Goal: Information Seeking & Learning: Learn about a topic

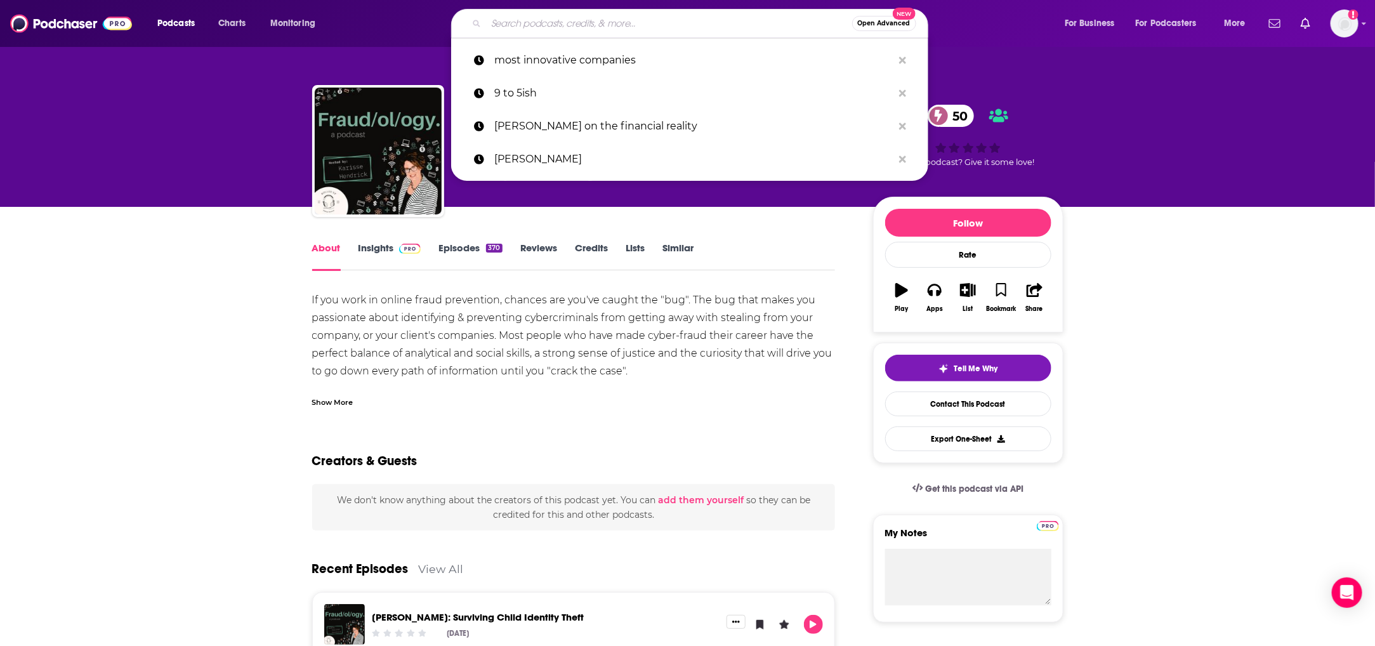
click at [544, 16] on input "Search podcasts, credits, & more..." at bounding box center [669, 23] width 366 height 20
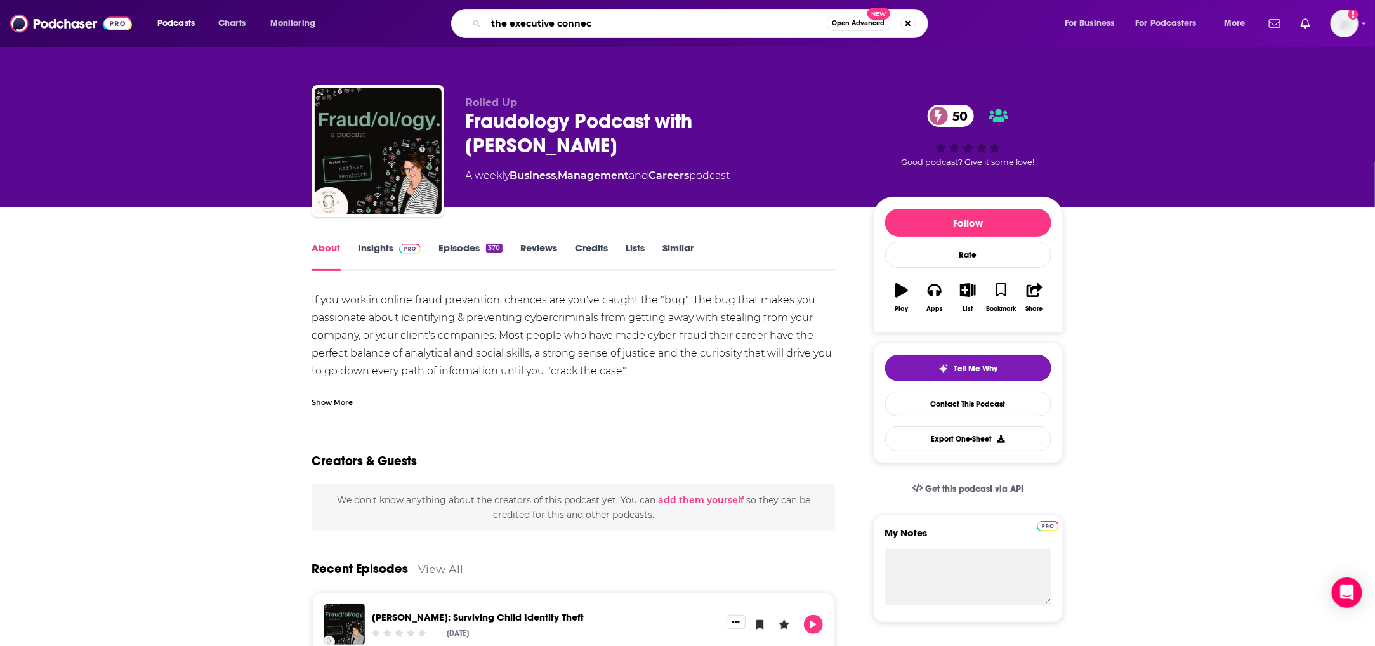
type input "the executive connect"
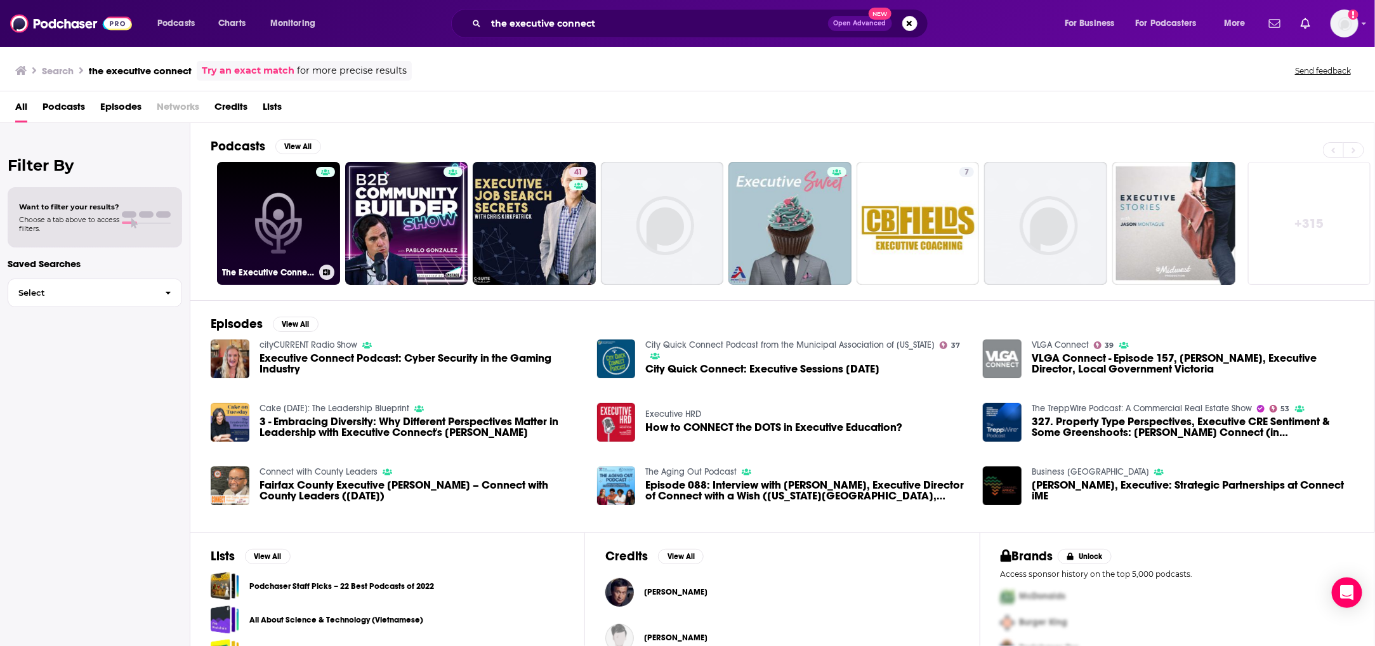
click at [298, 222] on link "The Executive Connect Podcast" at bounding box center [278, 223] width 123 height 123
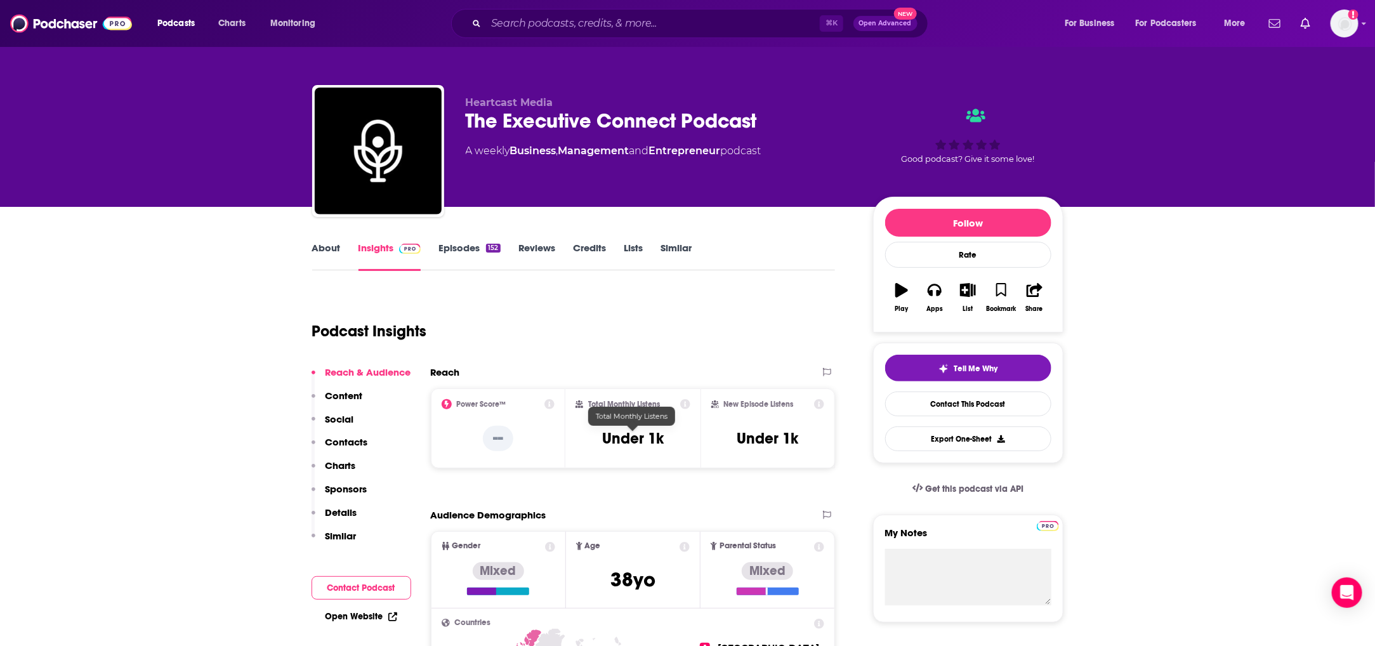
click at [637, 439] on h3 "Under 1k" at bounding box center [633, 438] width 62 height 19
copy div "Under 1k"
